Goal: Task Accomplishment & Management: Manage account settings

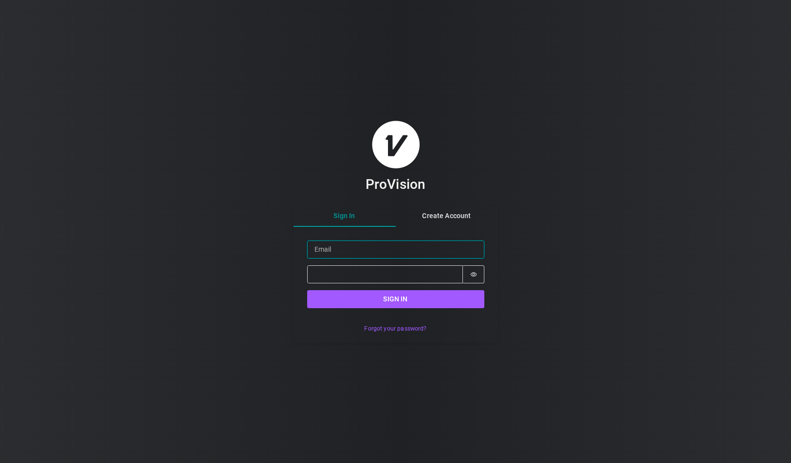
click at [446, 251] on input "Email" at bounding box center [395, 249] width 177 height 18
type input "[PERSON_NAME][EMAIL_ADDRESS][DOMAIN_NAME]"
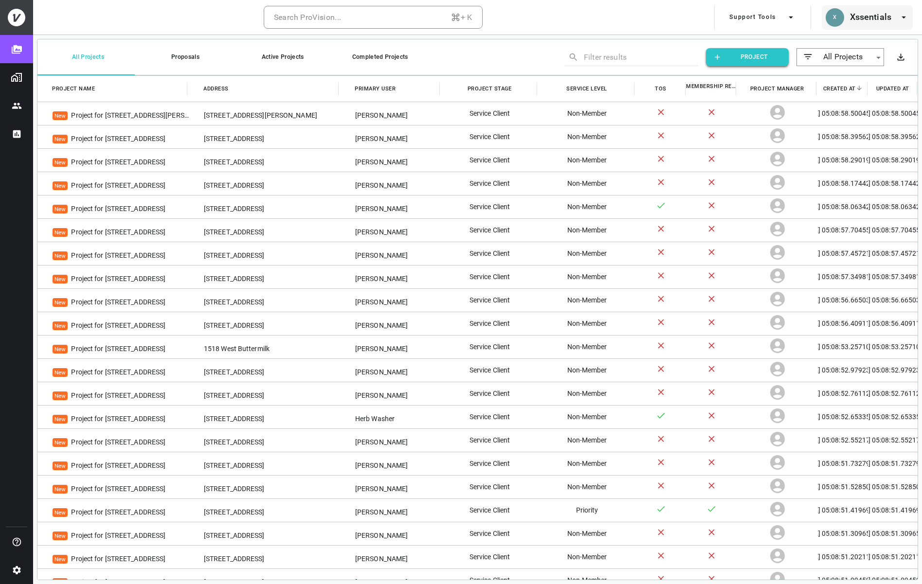
click at [790, 21] on h6 "Xssentials" at bounding box center [870, 17] width 41 height 14
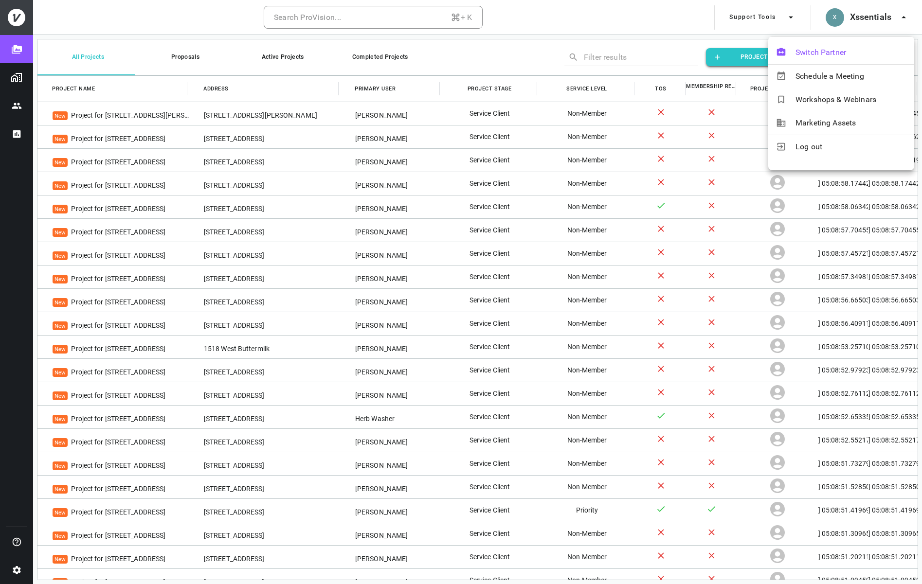
click at [790, 54] on span "Switch Partner" at bounding box center [851, 53] width 111 height 12
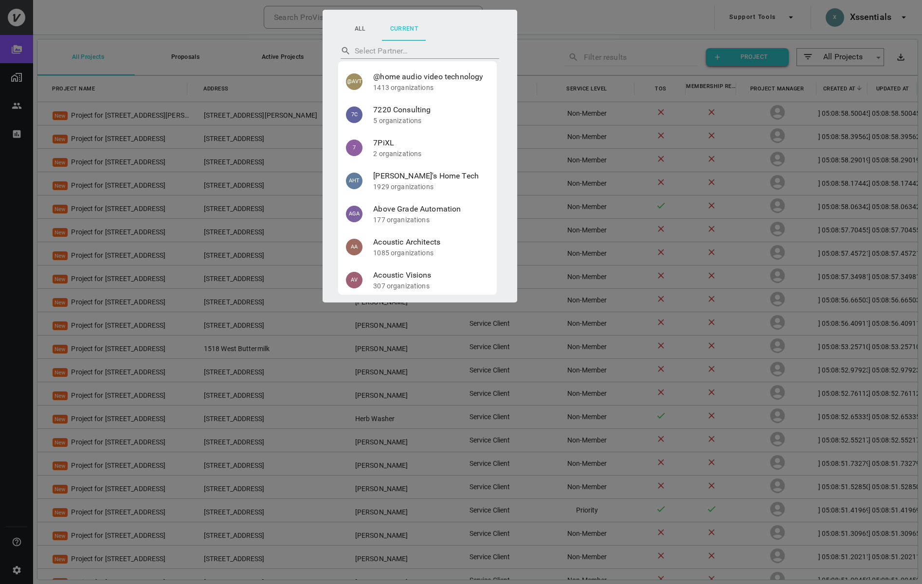
click at [557, 11] on div at bounding box center [461, 292] width 922 height 584
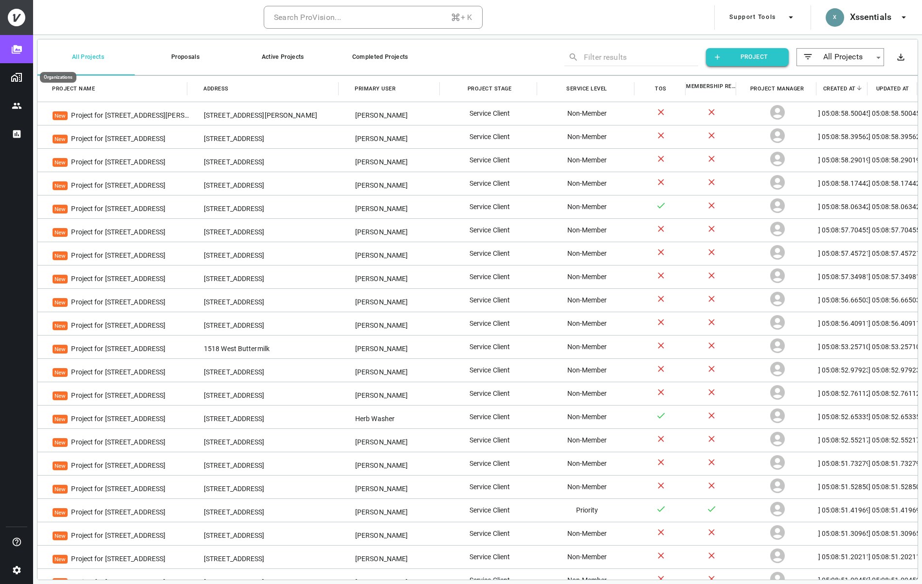
click at [21, 77] on img "Organizations" at bounding box center [17, 78] width 12 height 12
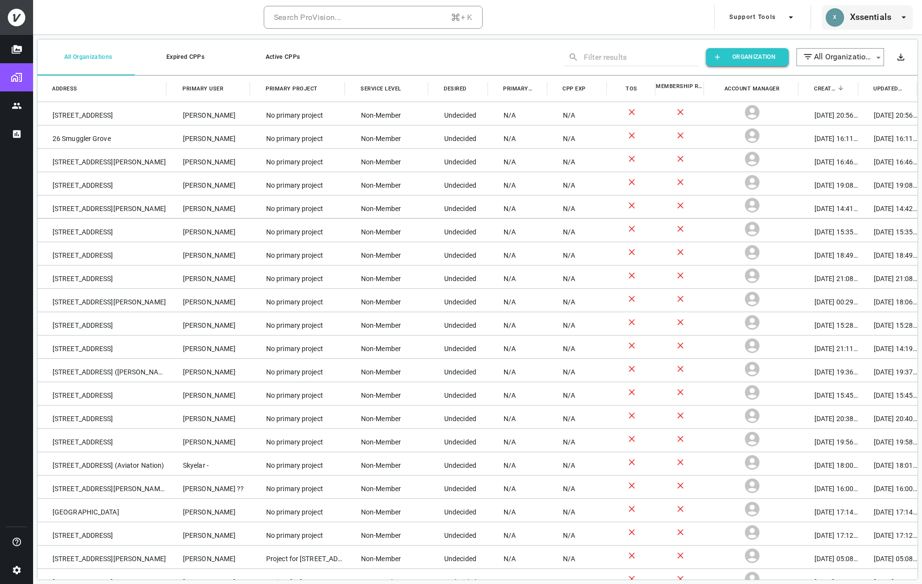
click at [790, 23] on h6 "Xssentials" at bounding box center [870, 17] width 41 height 14
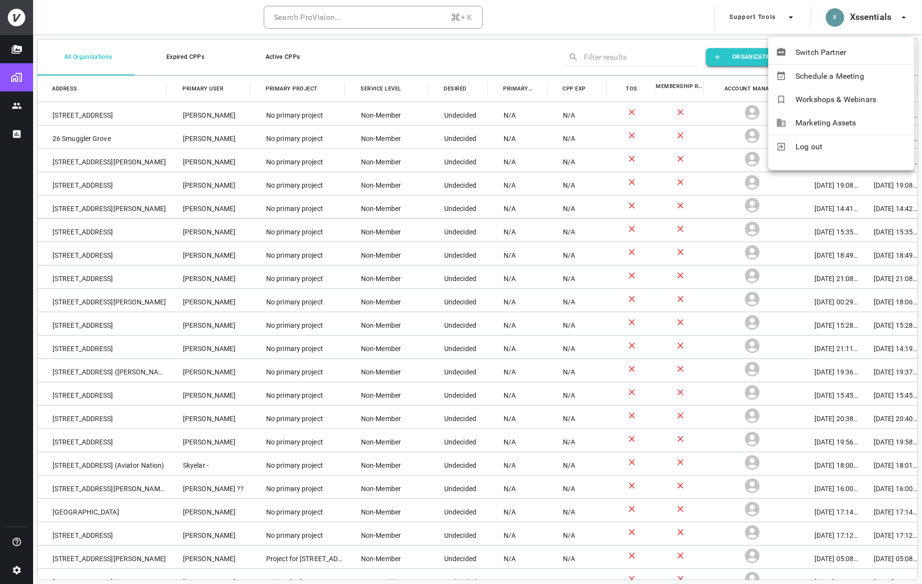
click at [17, 63] on div at bounding box center [461, 292] width 922 height 584
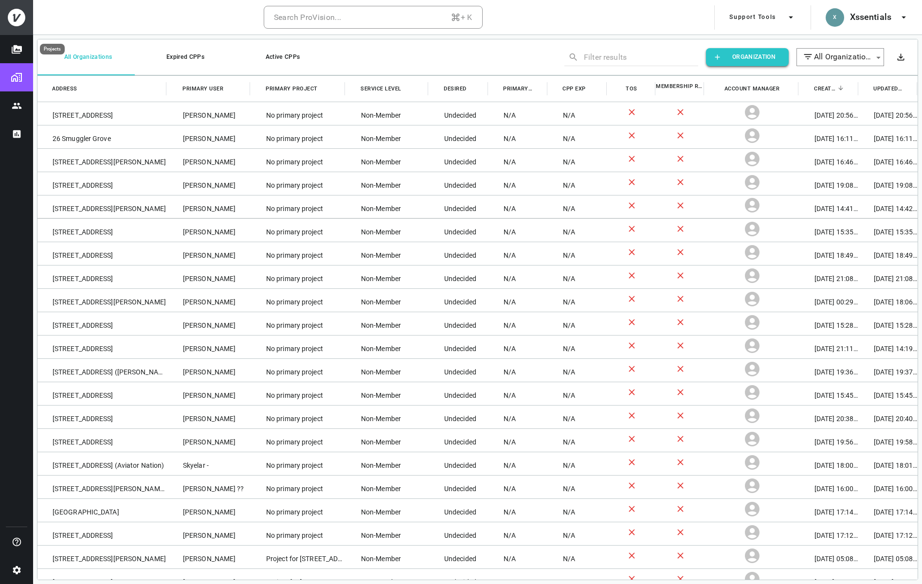
click at [17, 53] on icon "Projects" at bounding box center [17, 49] width 10 height 9
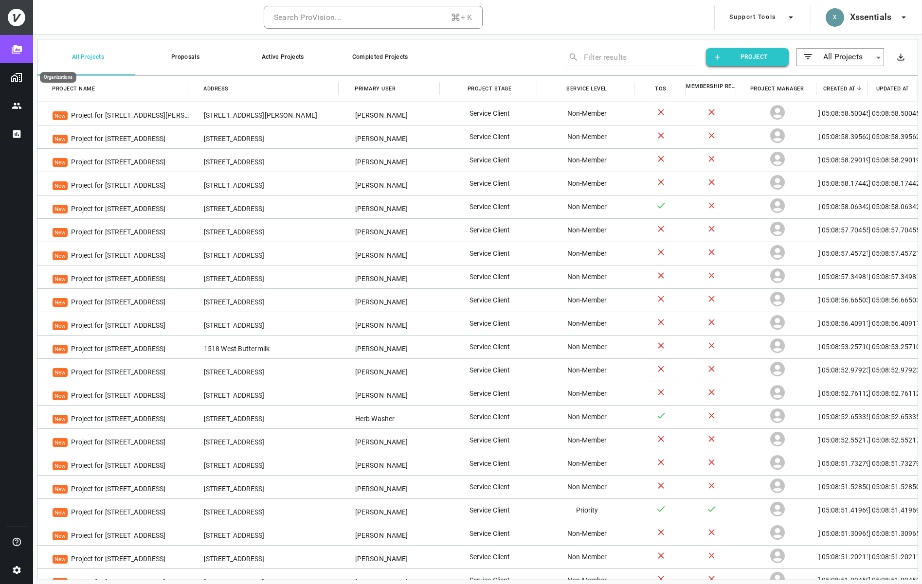
click at [16, 76] on img "Organizations" at bounding box center [17, 78] width 12 height 12
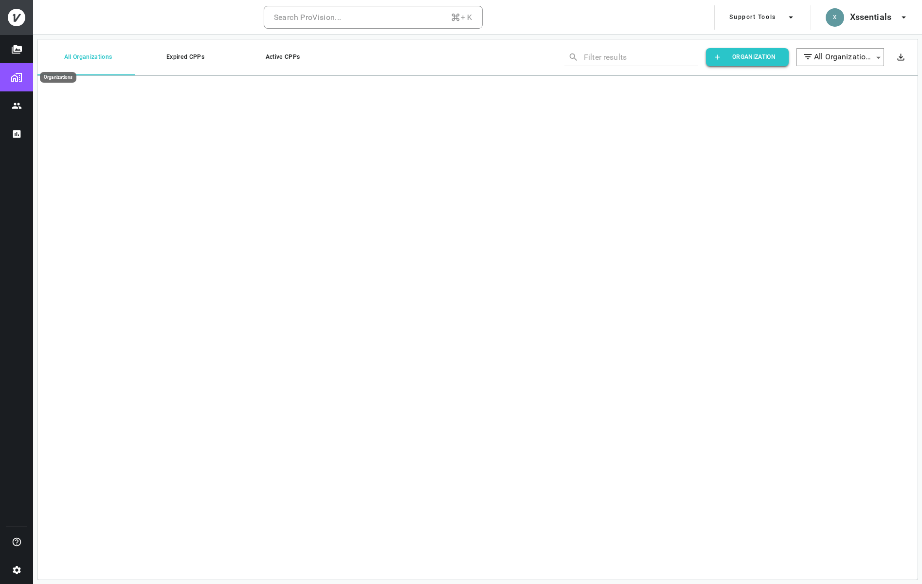
click at [16, 76] on img "Organizations" at bounding box center [17, 78] width 12 height 12
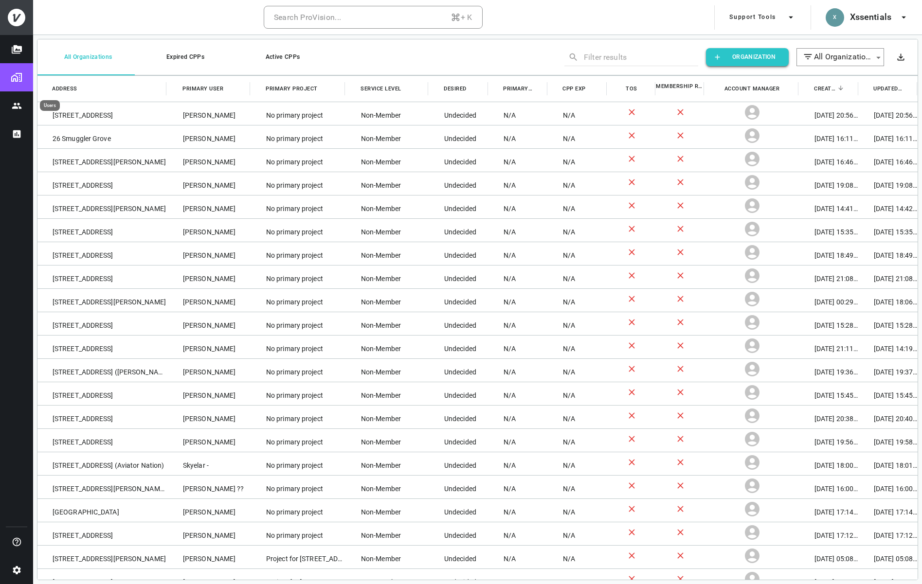
click at [21, 107] on icon "Users" at bounding box center [17, 106] width 10 height 10
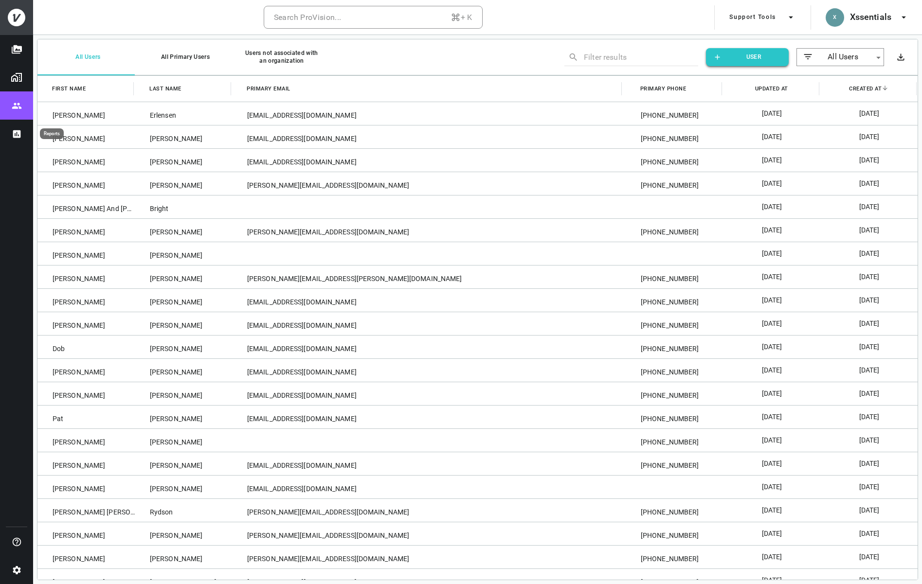
click at [16, 130] on icon "Reports" at bounding box center [17, 134] width 10 height 10
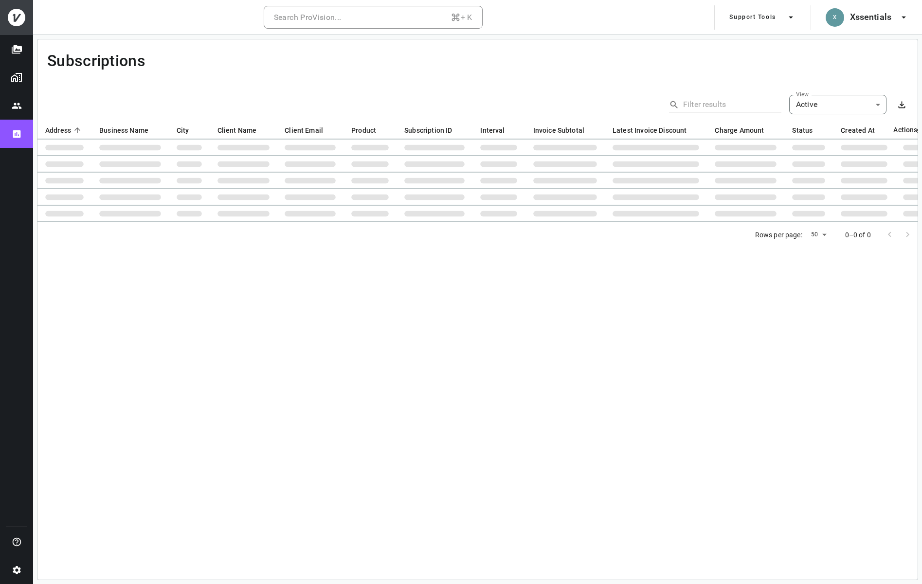
click at [761, 22] on button "Support Tools" at bounding box center [762, 17] width 74 height 24
click at [790, 22] on div at bounding box center [461, 292] width 922 height 584
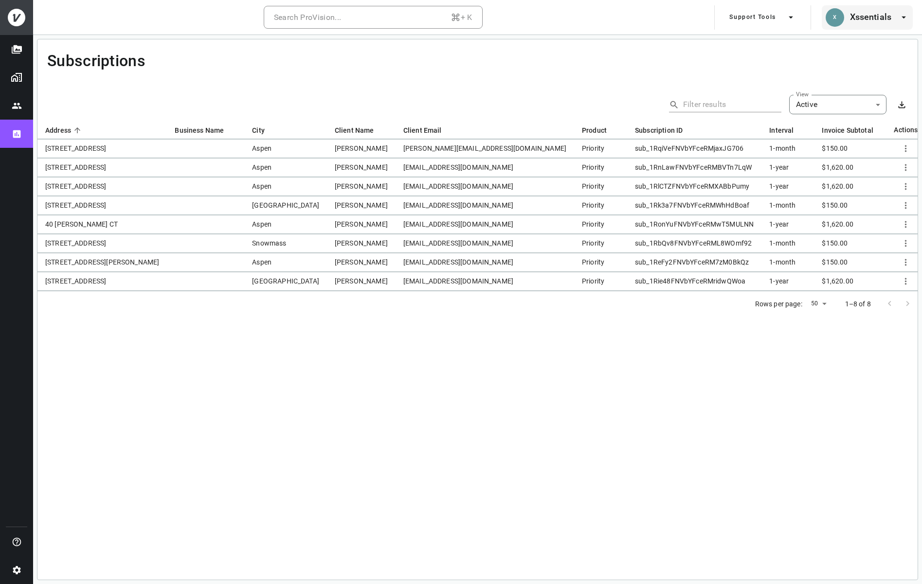
click at [790, 21] on h6 "Xssentials" at bounding box center [870, 17] width 41 height 14
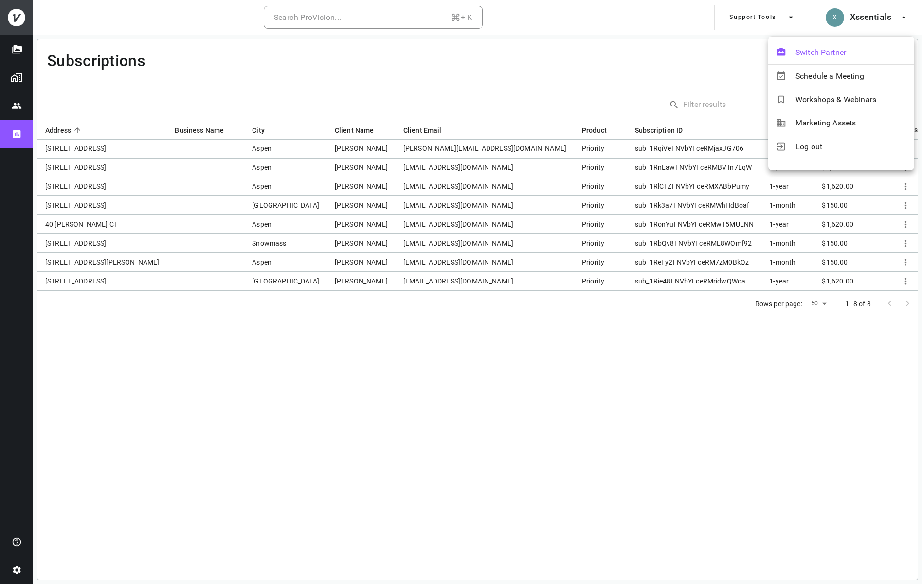
click at [790, 49] on span "Switch Partner" at bounding box center [851, 53] width 111 height 12
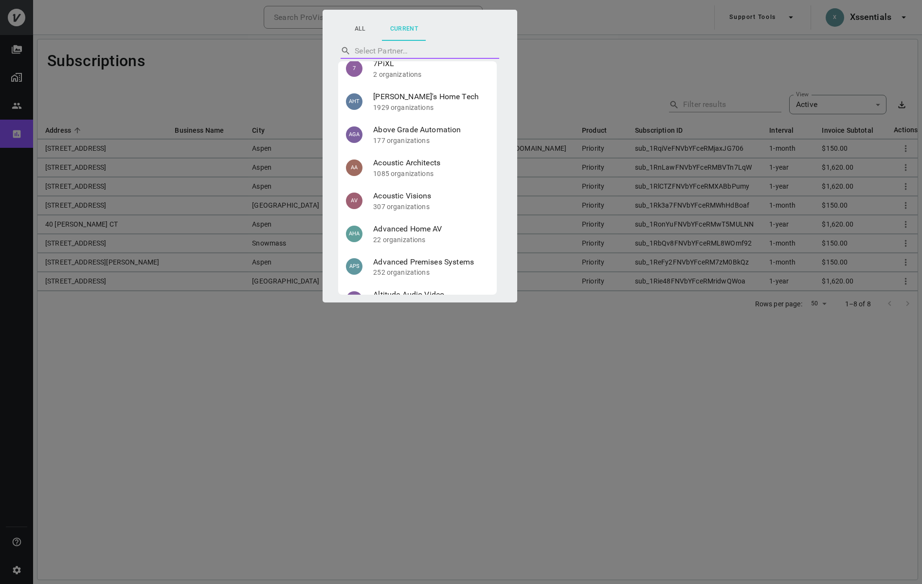
scroll to position [86, 0]
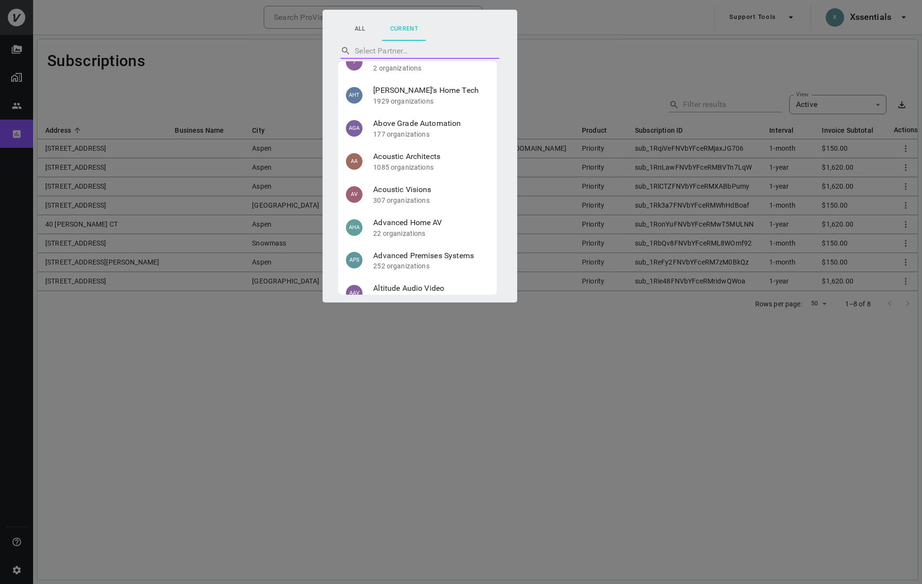
click at [413, 107] on li "AHT [PERSON_NAME]'s Home Tech 1929 organizations" at bounding box center [417, 95] width 159 height 33
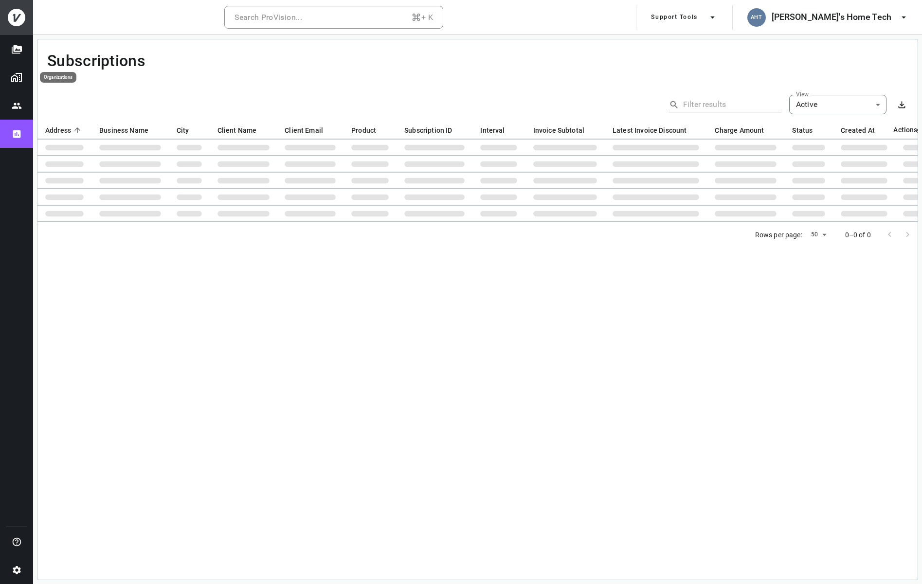
click at [19, 83] on img "Organizations" at bounding box center [17, 78] width 12 height 12
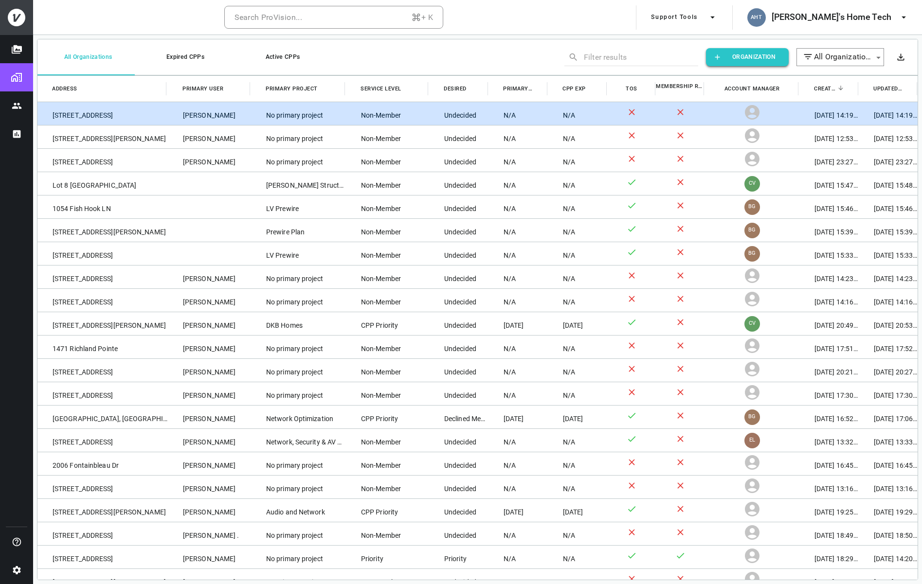
click at [109, 112] on div "3286 Catalina Drive" at bounding box center [102, 113] width 130 height 23
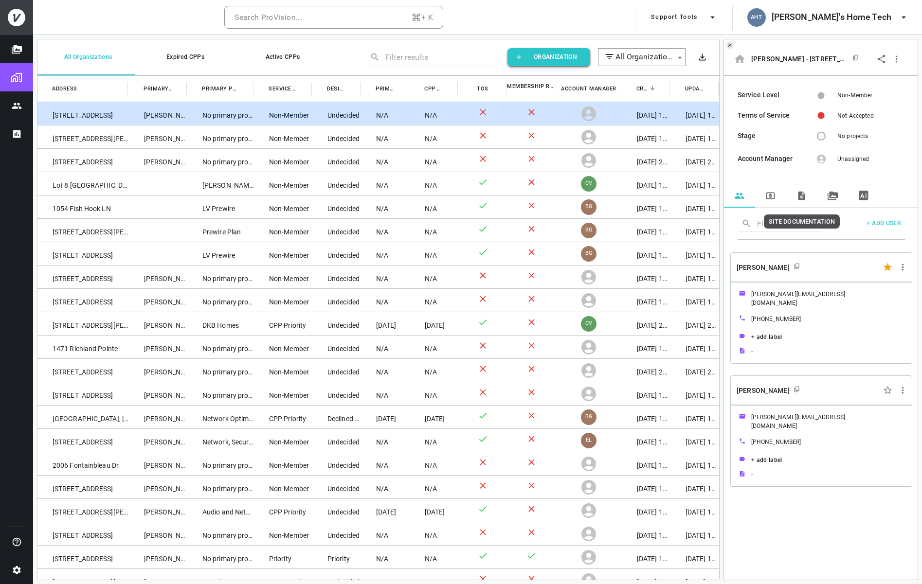
click at [792, 194] on button "SITE DOCUMENTATION" at bounding box center [801, 195] width 31 height 23
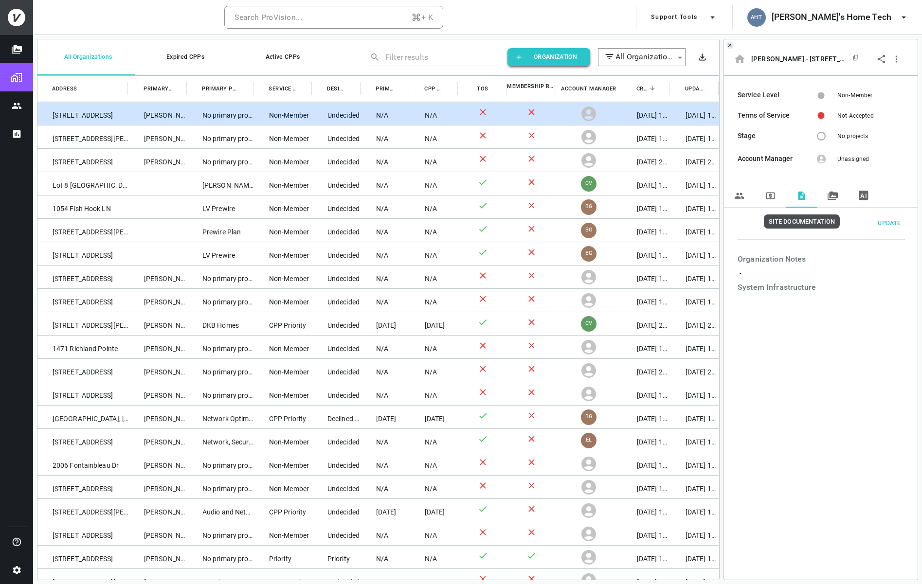
click at [822, 193] on button "PROJECTS" at bounding box center [832, 195] width 31 height 23
click at [776, 196] on button "MEMBERSHIPS" at bounding box center [770, 195] width 31 height 23
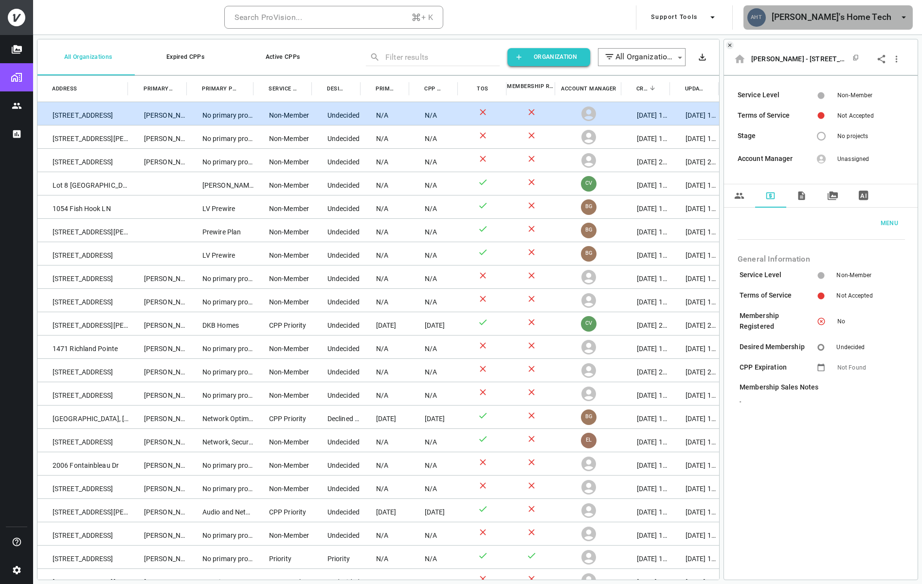
click at [875, 20] on h6 "[PERSON_NAME]'s Home Tech" at bounding box center [832, 17] width 120 height 14
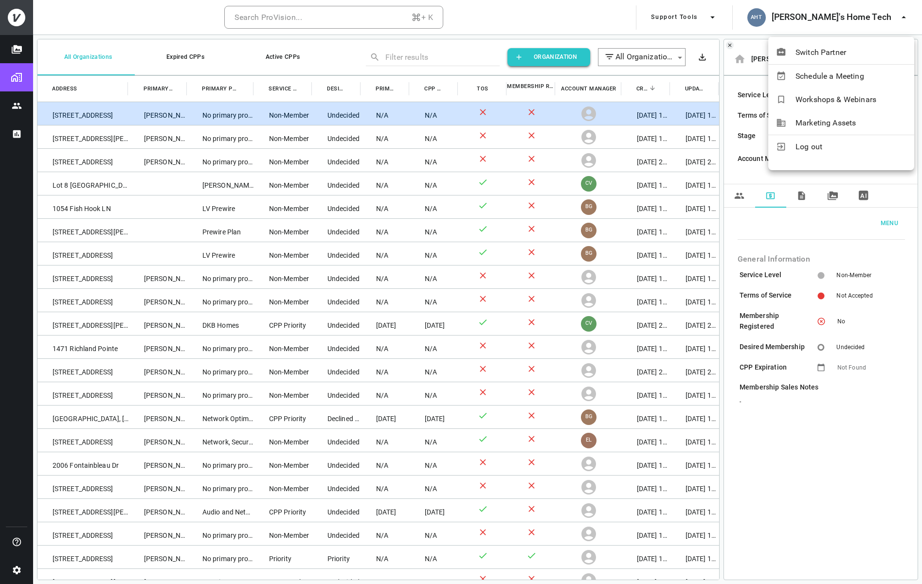
click at [646, 12] on div at bounding box center [461, 292] width 922 height 584
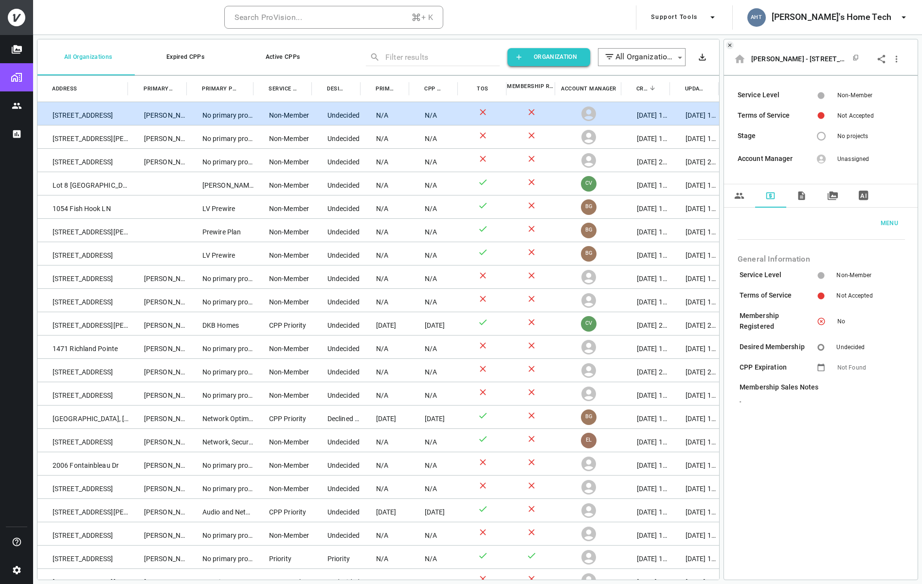
click at [637, 57] on body "Search ProVision... + K Support Tools AHT Aaron's Home Tech All Organizations E…" at bounding box center [461, 292] width 922 height 584
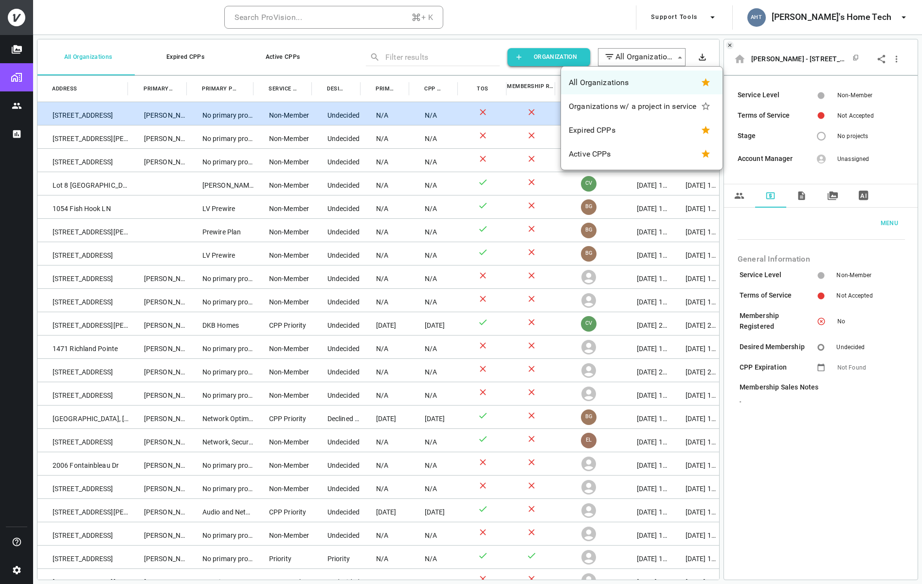
click at [620, 32] on div at bounding box center [461, 292] width 922 height 584
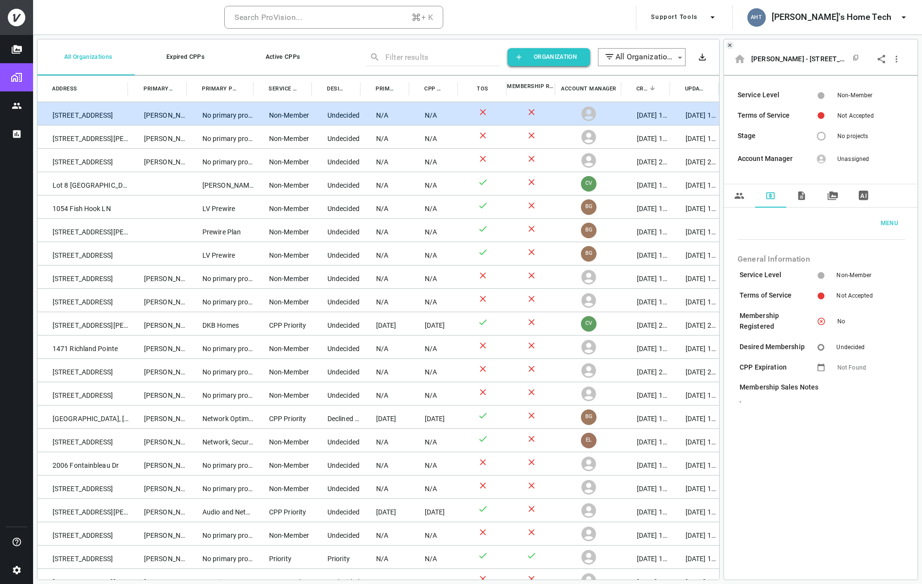
click at [74, 41] on button "All Organizations" at bounding box center [85, 57] width 97 height 36
